Goal: Find specific page/section: Find specific page/section

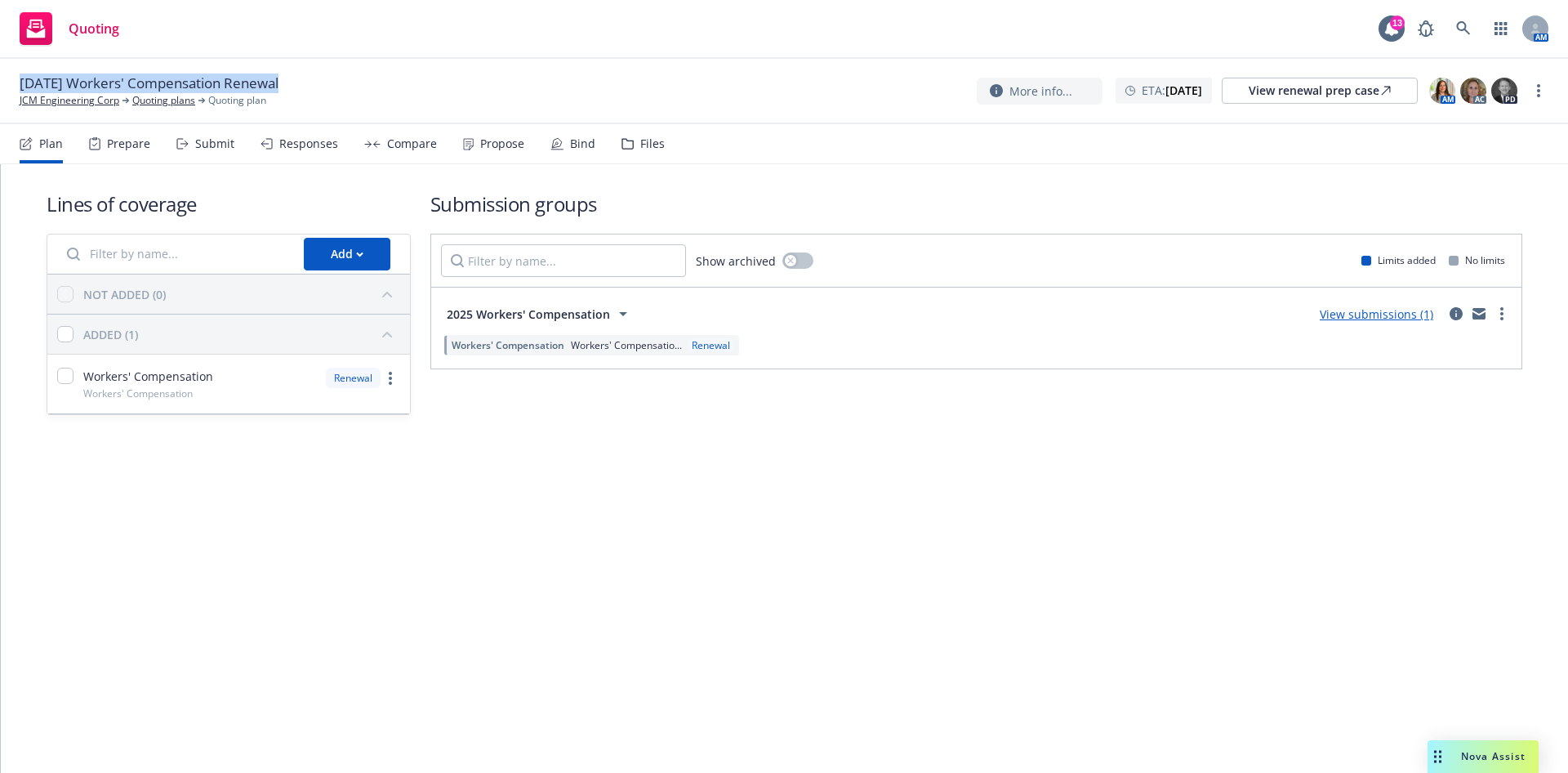
drag, startPoint x: 303, startPoint y: 83, endPoint x: 7, endPoint y: 78, distance: 296.0
click at [7, 78] on div "[DATE] Workers' Compensation Renewal JCM Engineering Corp Quoting plans Quoting…" at bounding box center [784, 92] width 1568 height 65
click at [93, 97] on link "JCM Engineering Corp" at bounding box center [69, 101] width 100 height 15
